Goal: Transaction & Acquisition: Purchase product/service

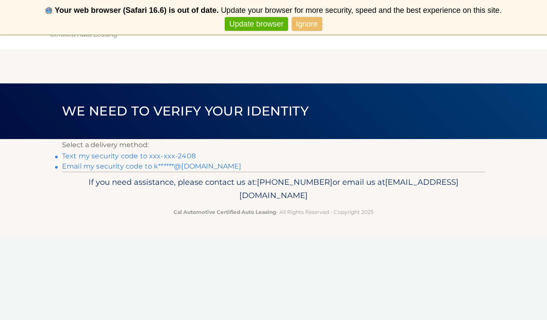
click at [177, 156] on link "Text my security code to xxx-xxx-2408" at bounding box center [129, 156] width 134 height 8
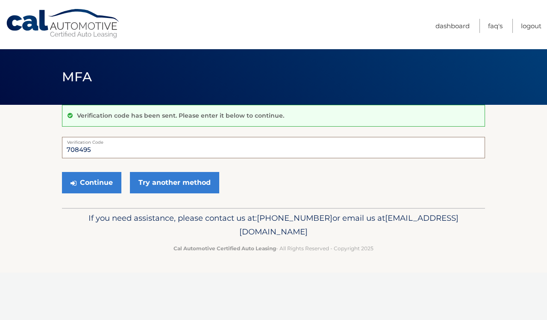
type input "708495"
click at [123, 180] on div "Continue Try another method" at bounding box center [273, 182] width 423 height 29
click at [108, 179] on button "Continue" at bounding box center [91, 182] width 59 height 21
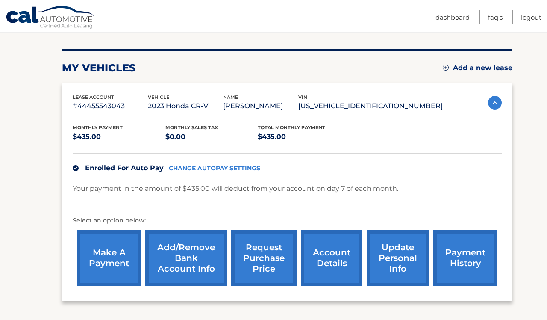
scroll to position [94, 0]
click at [126, 250] on link "make a payment" at bounding box center [109, 258] width 64 height 56
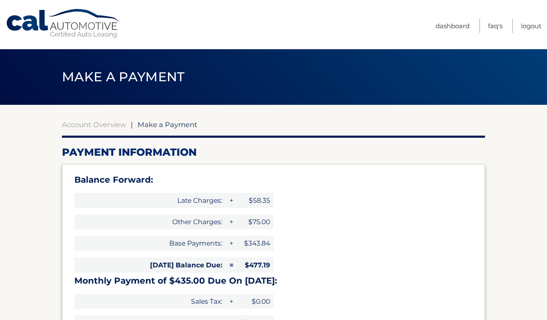
select select "ZGYxOTJkNmMtMWU2Ny00OTM5LWIzZjEtOTkwOWUwMmJkNjRk"
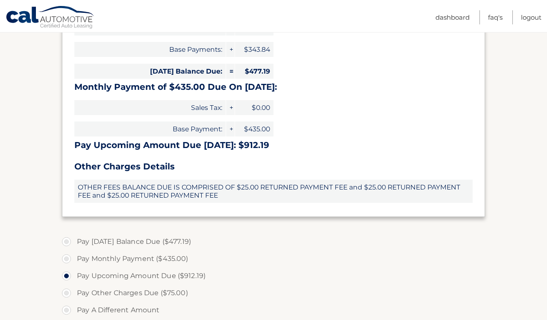
scroll to position [194, 0]
click at [90, 240] on label "Pay Today's Balance Due ($477.19)" at bounding box center [273, 241] width 423 height 17
click at [74, 240] on input "Pay Today's Balance Due ($477.19)" at bounding box center [69, 240] width 9 height 14
radio input "true"
type input "477.19"
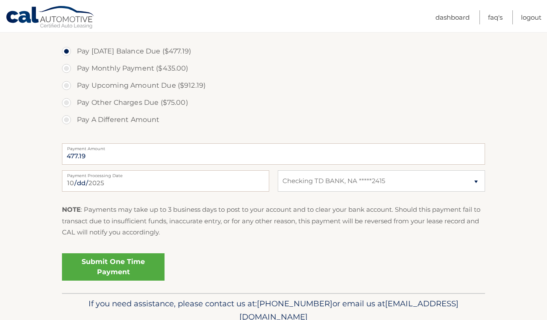
scroll to position [386, 0]
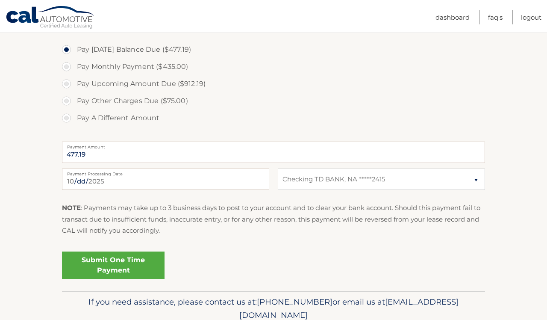
click at [137, 258] on link "Submit One Time Payment" at bounding box center [113, 264] width 103 height 27
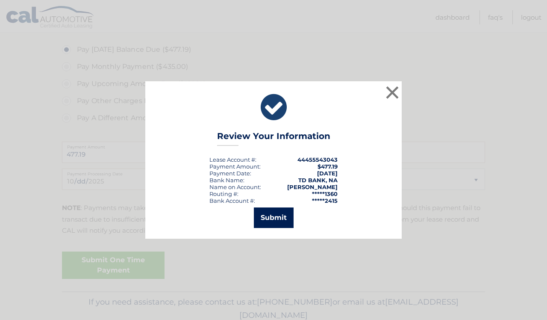
click at [272, 221] on button "Submit" at bounding box center [274, 217] width 40 height 21
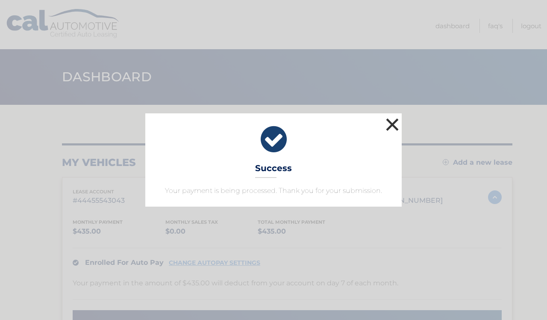
click at [398, 126] on button "×" at bounding box center [392, 124] width 17 height 17
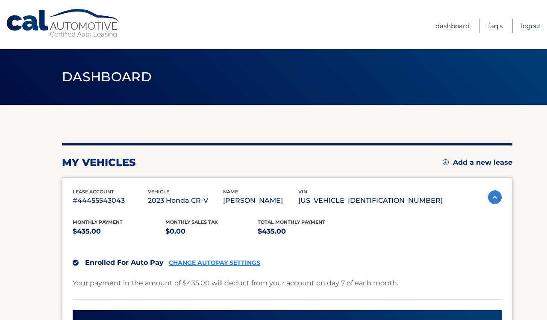
click at [529, 23] on link "Logout" at bounding box center [531, 26] width 21 height 14
